Goal: Task Accomplishment & Management: Manage account settings

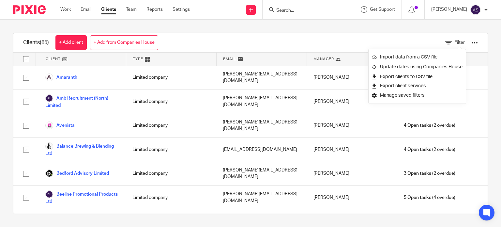
click at [478, 9] on img at bounding box center [476, 10] width 10 height 10
click at [486, 9] on div at bounding box center [487, 10] width 4 height 4
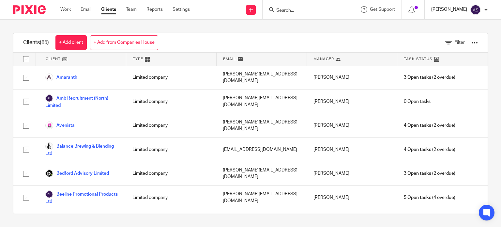
click at [454, 10] on p "[PERSON_NAME]" at bounding box center [450, 9] width 36 height 7
click at [487, 8] on div at bounding box center [487, 10] width 4 height 4
click at [487, 9] on div at bounding box center [487, 10] width 4 height 4
click at [453, 47] on span "Logout" at bounding box center [458, 45] width 15 height 5
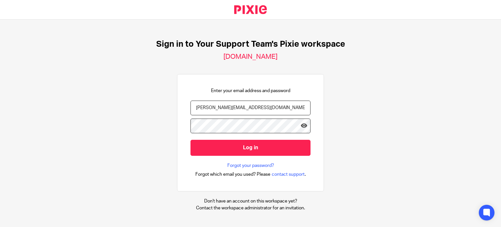
click at [203, 109] on input "[PERSON_NAME][EMAIL_ADDRESS][DOMAIN_NAME]" at bounding box center [251, 108] width 120 height 15
type input "kieran@yoursupportteamltd.co.uk"
click at [158, 119] on div "Sign in to Your Support Team's Pixie workspace your-support-team.usepixie.net E…" at bounding box center [250, 123] width 501 height 207
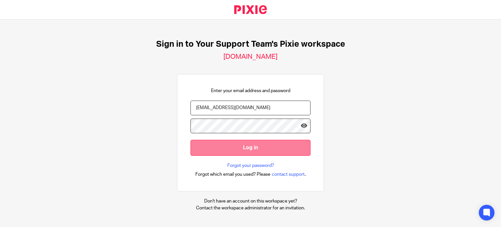
click at [257, 145] on input "Log in" at bounding box center [251, 148] width 120 height 16
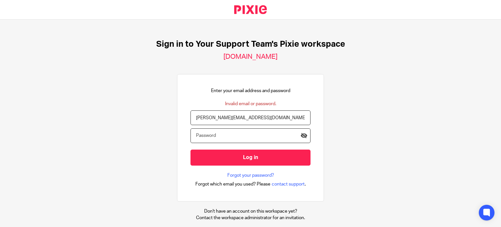
click at [216, 139] on input "text" at bounding box center [251, 135] width 120 height 15
drag, startPoint x: 201, startPoint y: 118, endPoint x: 165, endPoint y: 118, distance: 36.9
click at [165, 118] on div "Sign in to Your Support Team's Pixie workspace your-support-team.usepixie.net E…" at bounding box center [250, 123] width 501 height 207
type input "kieran@yoursupportteamltd.co.uk"
click at [222, 133] on input "text" at bounding box center [251, 135] width 120 height 15
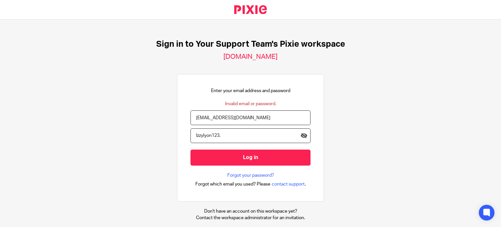
type input "Izzylyon123."
click at [191, 150] on input "Log in" at bounding box center [251, 158] width 120 height 16
